Goal: Ask a question

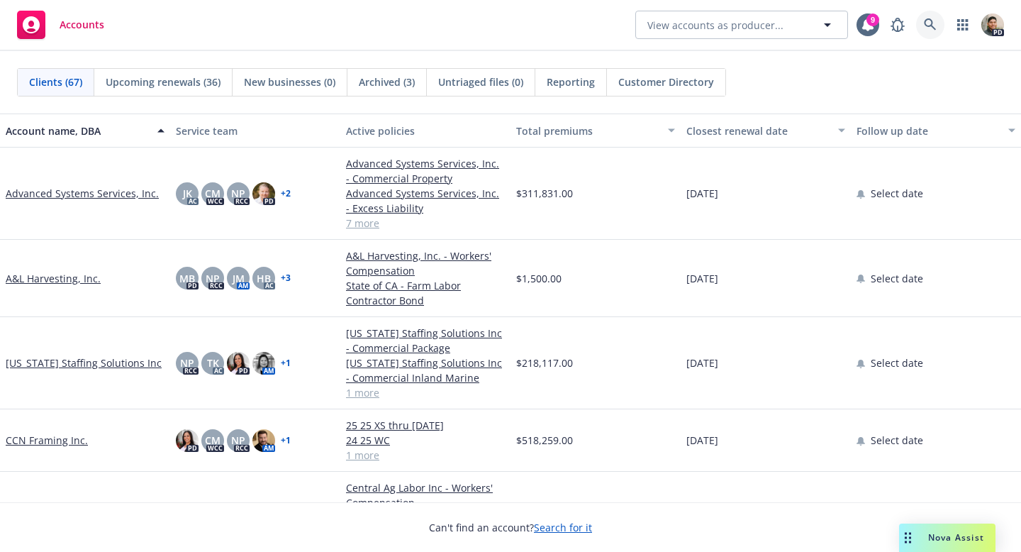
click at [929, 24] on icon at bounding box center [930, 24] width 13 height 13
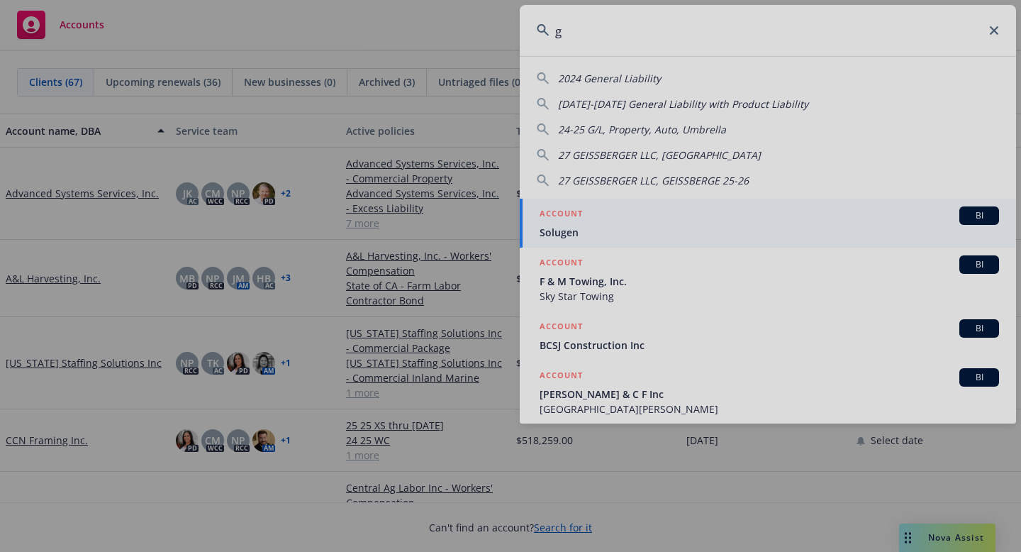
type input "g"
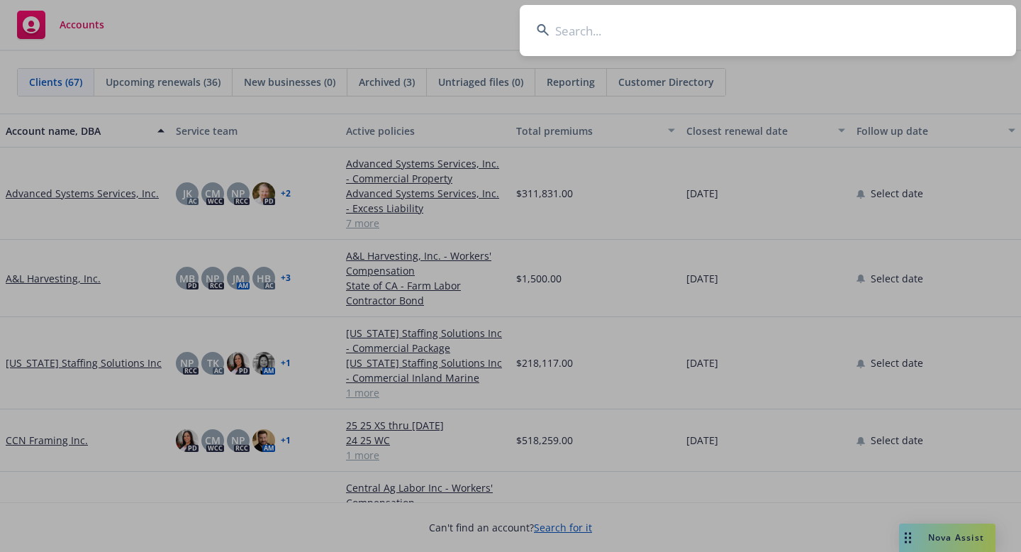
click at [600, 34] on input at bounding box center [768, 30] width 496 height 51
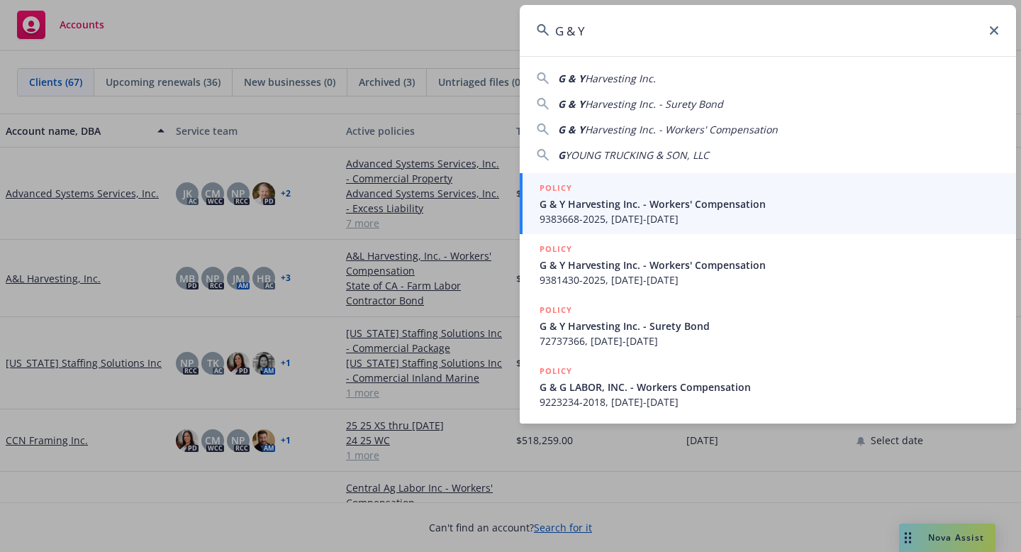
type input "G & Y"
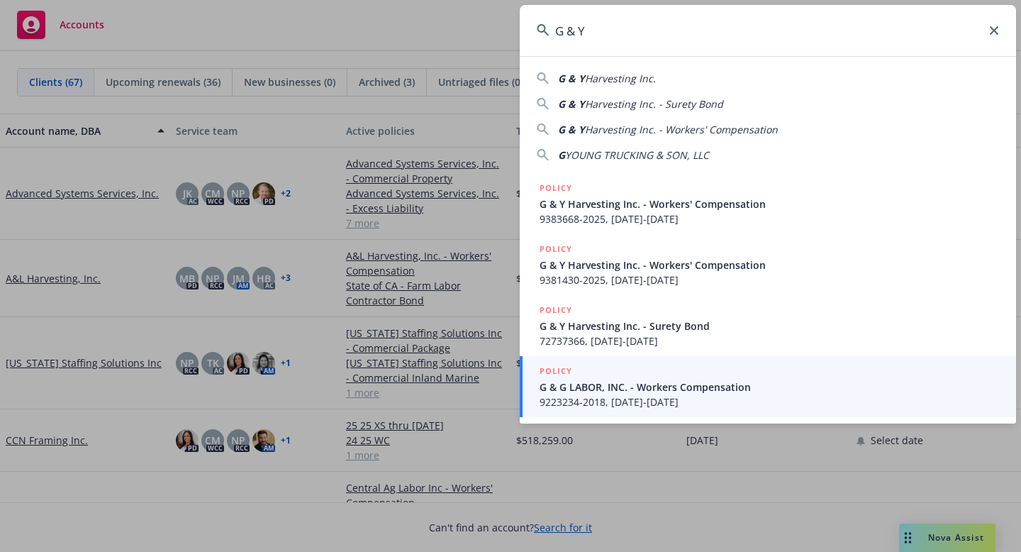
click at [999, 26] on input "G & Y" at bounding box center [768, 30] width 496 height 51
click at [985, 23] on input "G & Y" at bounding box center [768, 30] width 496 height 51
click at [994, 33] on icon at bounding box center [994, 30] width 9 height 9
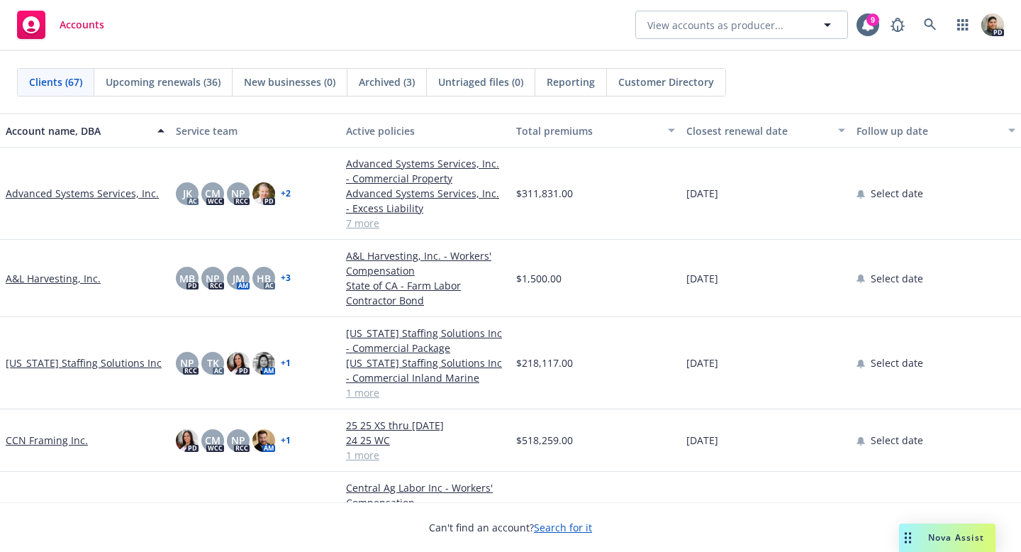
click at [958, 543] on span "Nova Assist" at bounding box center [956, 537] width 56 height 12
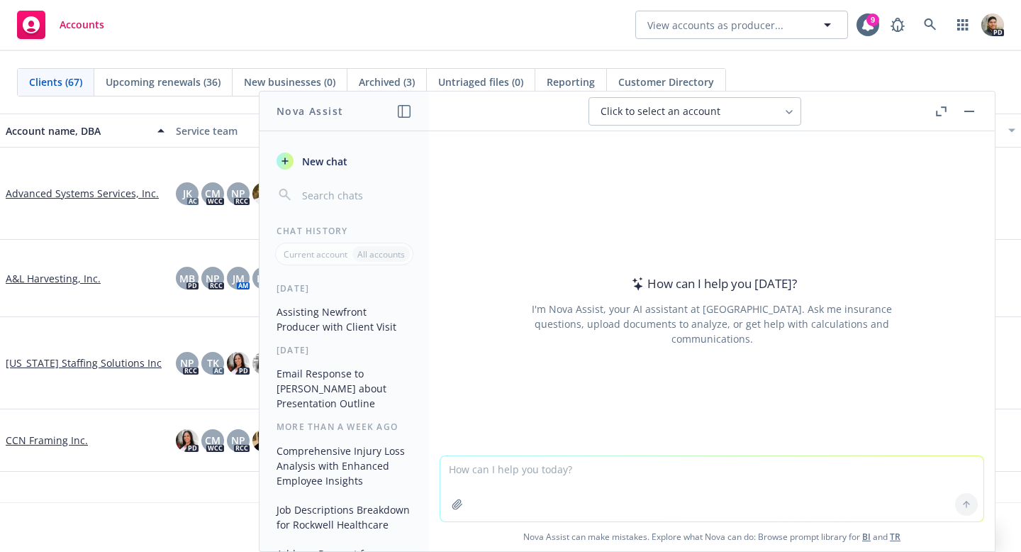
click at [504, 480] on textarea at bounding box center [711, 488] width 543 height 65
paste textarea "I have a question—would an [MEDICAL_DATA] be considered first aid and allowed t…"
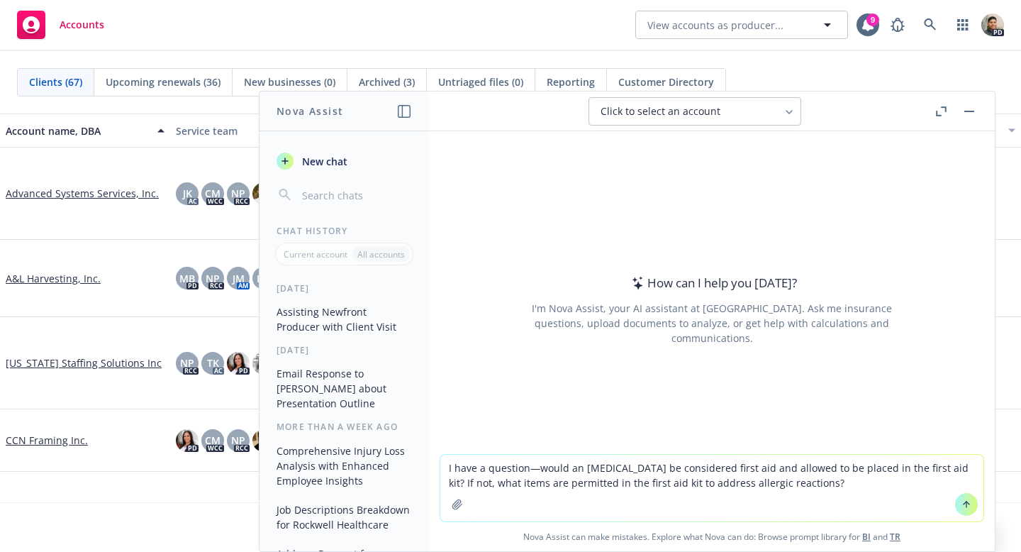
click at [449, 468] on textarea "I have a question—would an [MEDICAL_DATA] be considered first aid and allowed t…" at bounding box center [711, 488] width 543 height 67
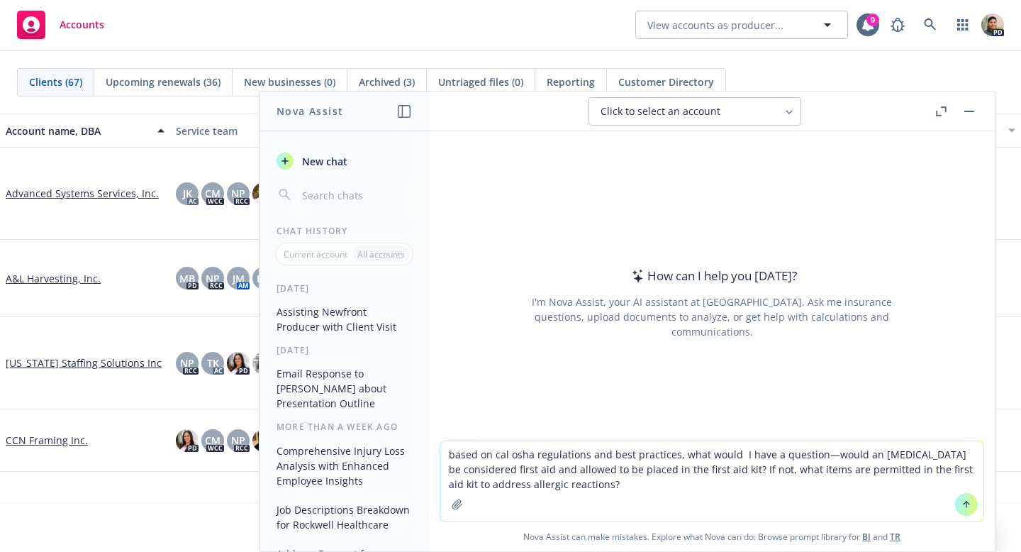
click at [675, 457] on textarea "based on cal osha regulations and best practices, what would I have a question—…" at bounding box center [711, 481] width 543 height 80
click at [860, 453] on textarea "based on cal osha regulations and best practices and the american red cross, wh…" at bounding box center [711, 481] width 543 height 80
click at [889, 484] on textarea "based on cal osha regulations and best practices and the american red cross, wh…" at bounding box center [711, 481] width 543 height 80
type textarea "based on cal osha regulations and best practices and the american red cross, wh…"
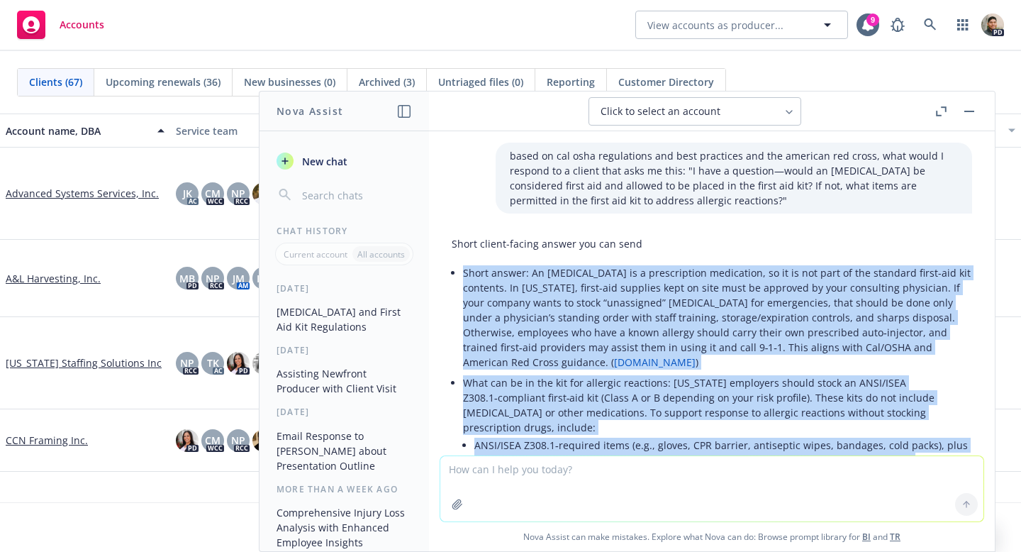
drag, startPoint x: 946, startPoint y: 392, endPoint x: 457, endPoint y: 265, distance: 504.9
copy div "Lorem ipsumd: Si AmeTco ad e seddoeiusmod temporinci, ut la et dol magn al eni …"
